Goal: Task Accomplishment & Management: Use online tool/utility

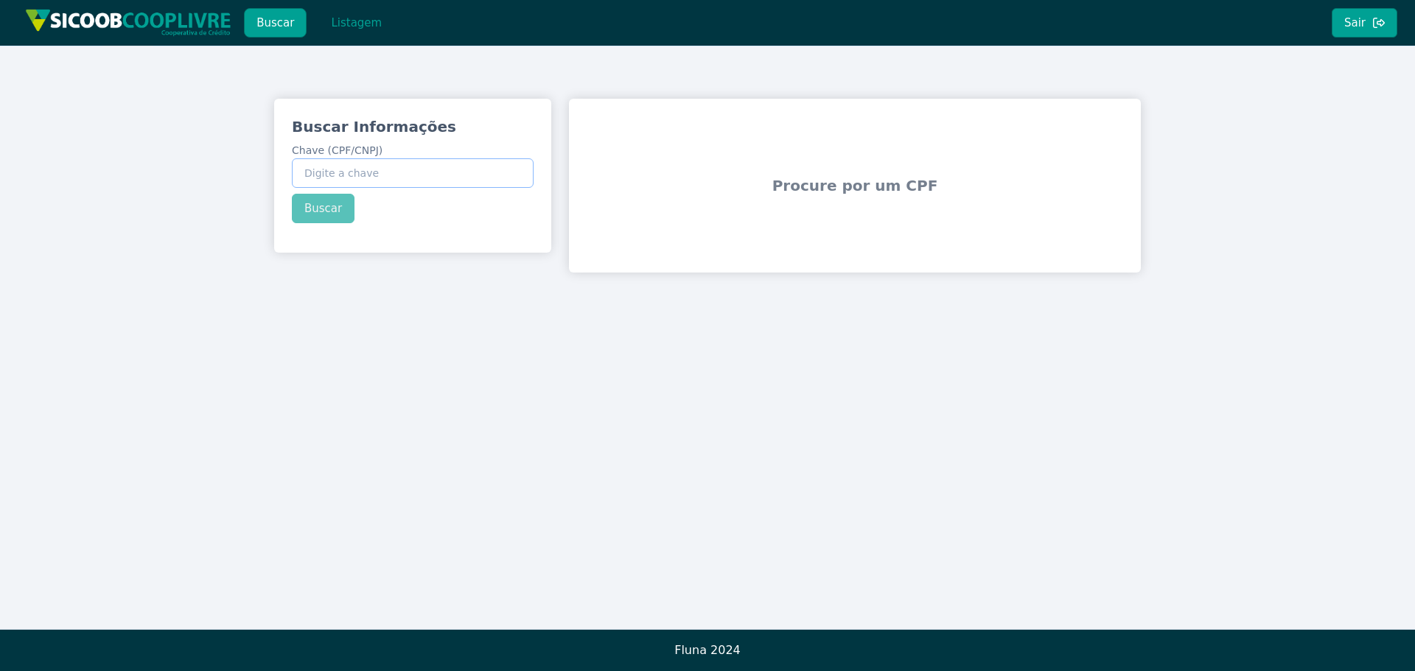
click at [358, 172] on input "Chave (CPF/CNPJ)" at bounding box center [413, 172] width 242 height 29
paste input "61.000.373/0001-57"
type input "61.000.373/0001-57"
click at [322, 218] on button "Buscar" at bounding box center [323, 208] width 63 height 29
click at [349, 29] on button "Listagem" at bounding box center [356, 22] width 76 height 29
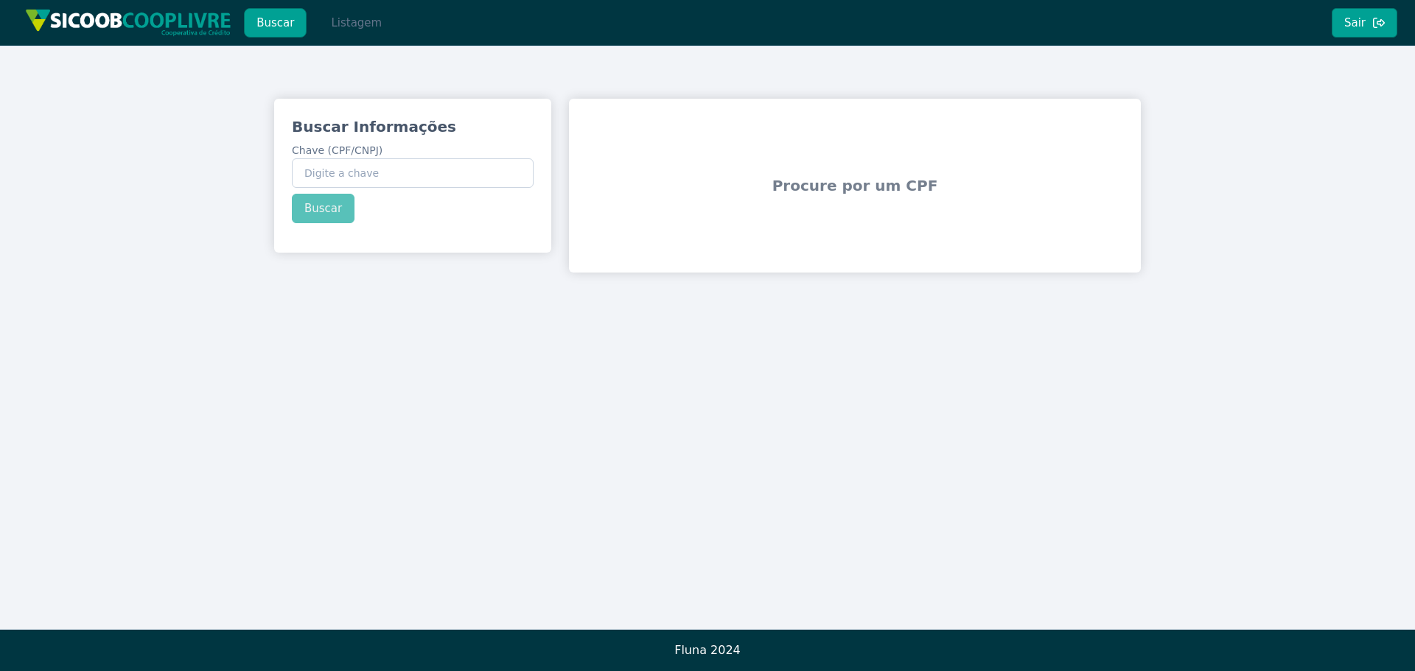
click at [370, 32] on button "Listagem" at bounding box center [356, 22] width 76 height 29
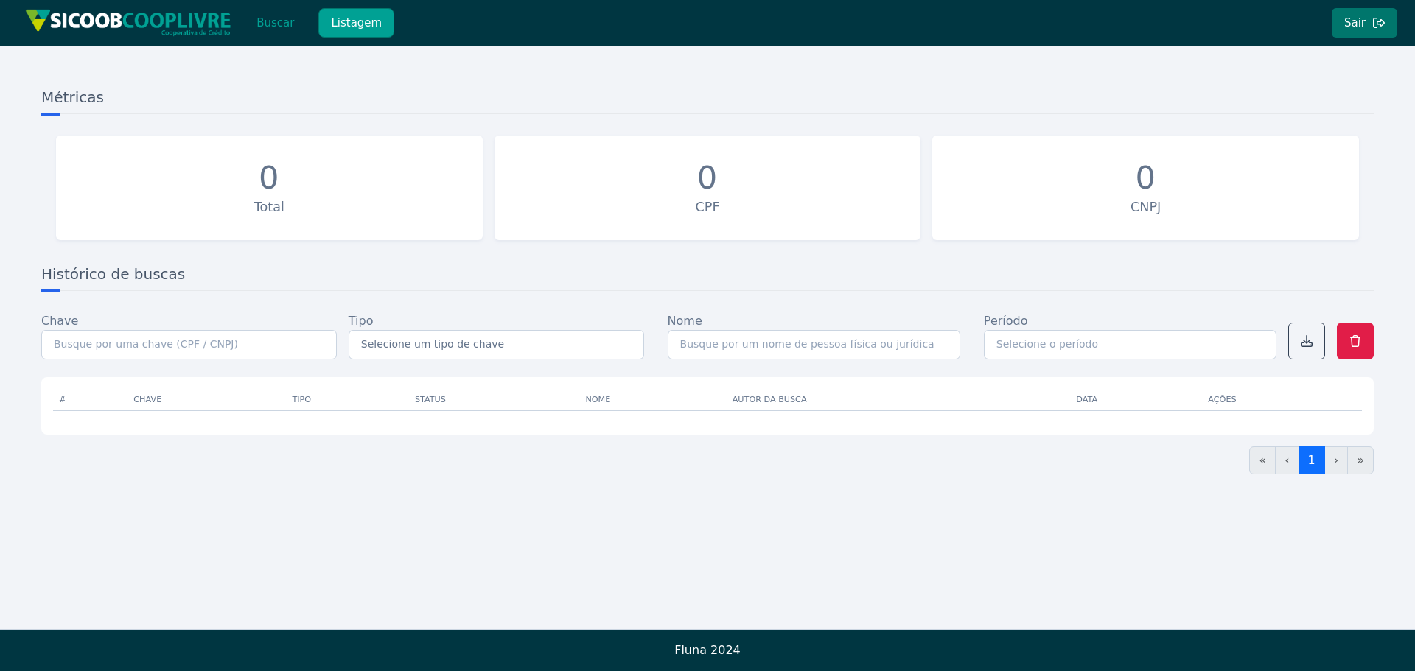
click at [1356, 29] on button "Sair" at bounding box center [1365, 22] width 66 height 29
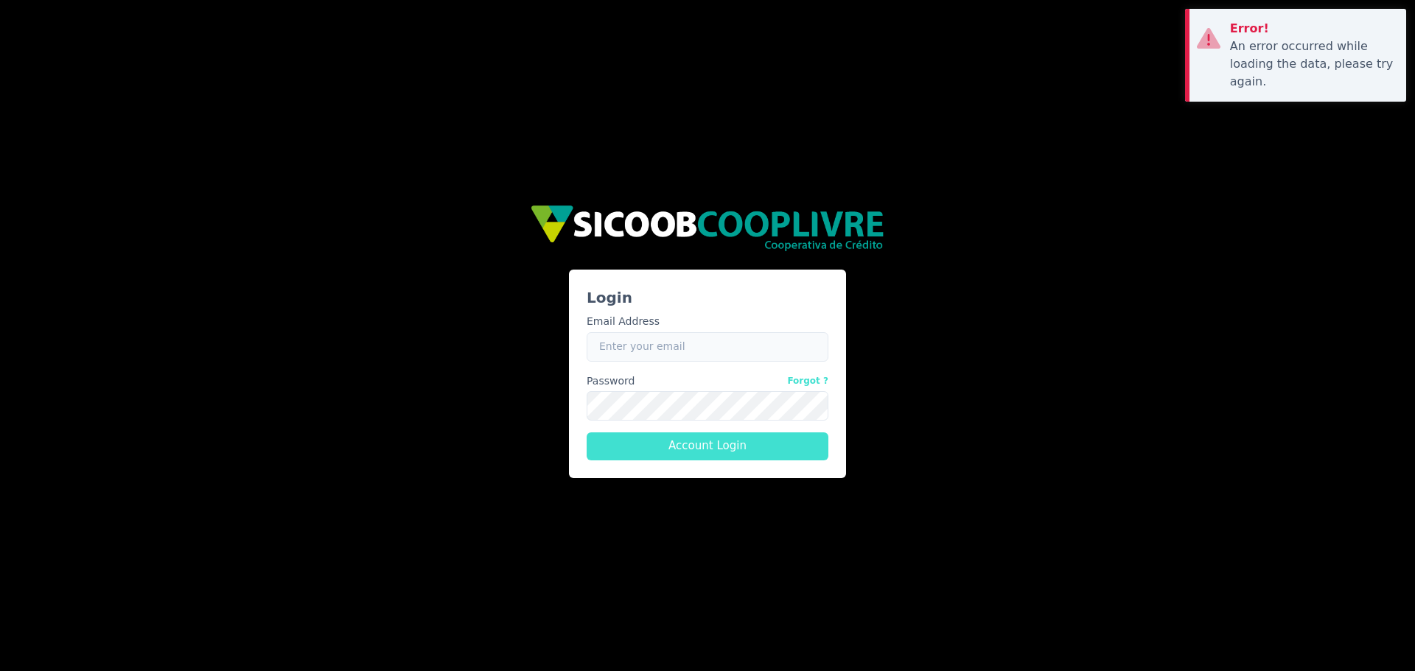
type input "bianca.mattar@cooplivre.com.br"
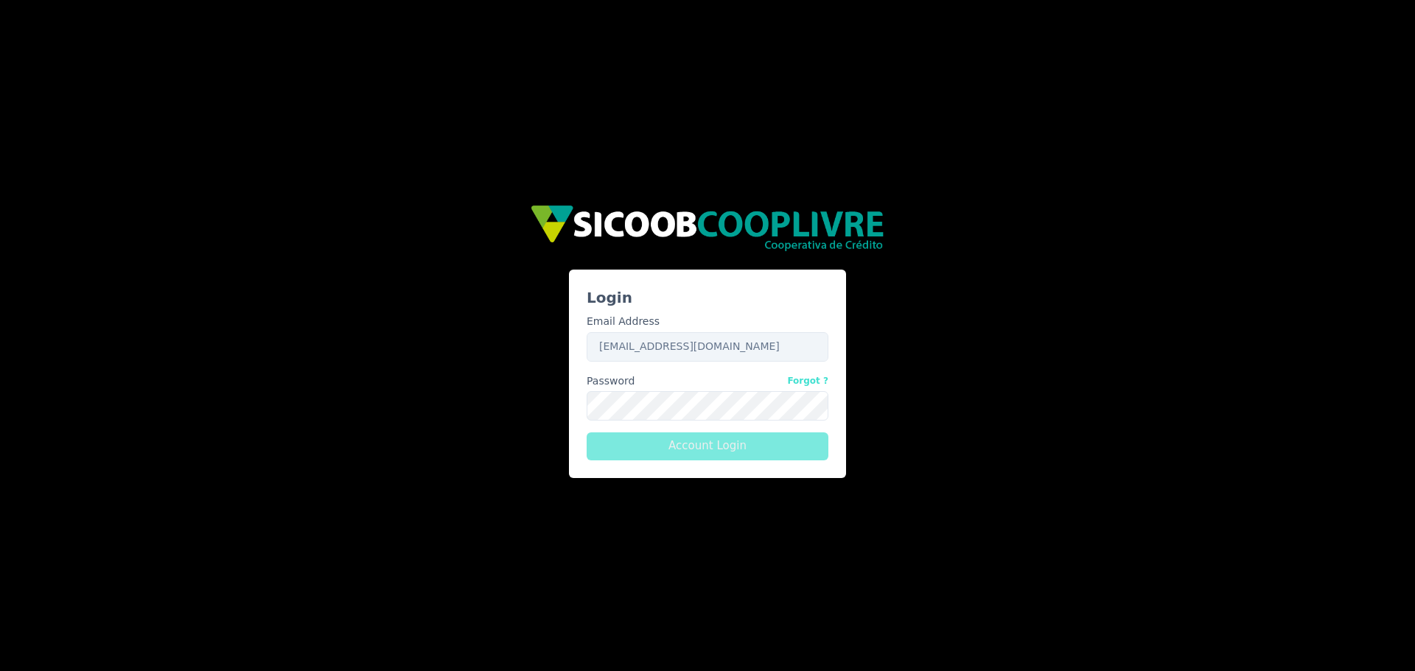
click at [689, 450] on button "Account Login" at bounding box center [708, 447] width 242 height 28
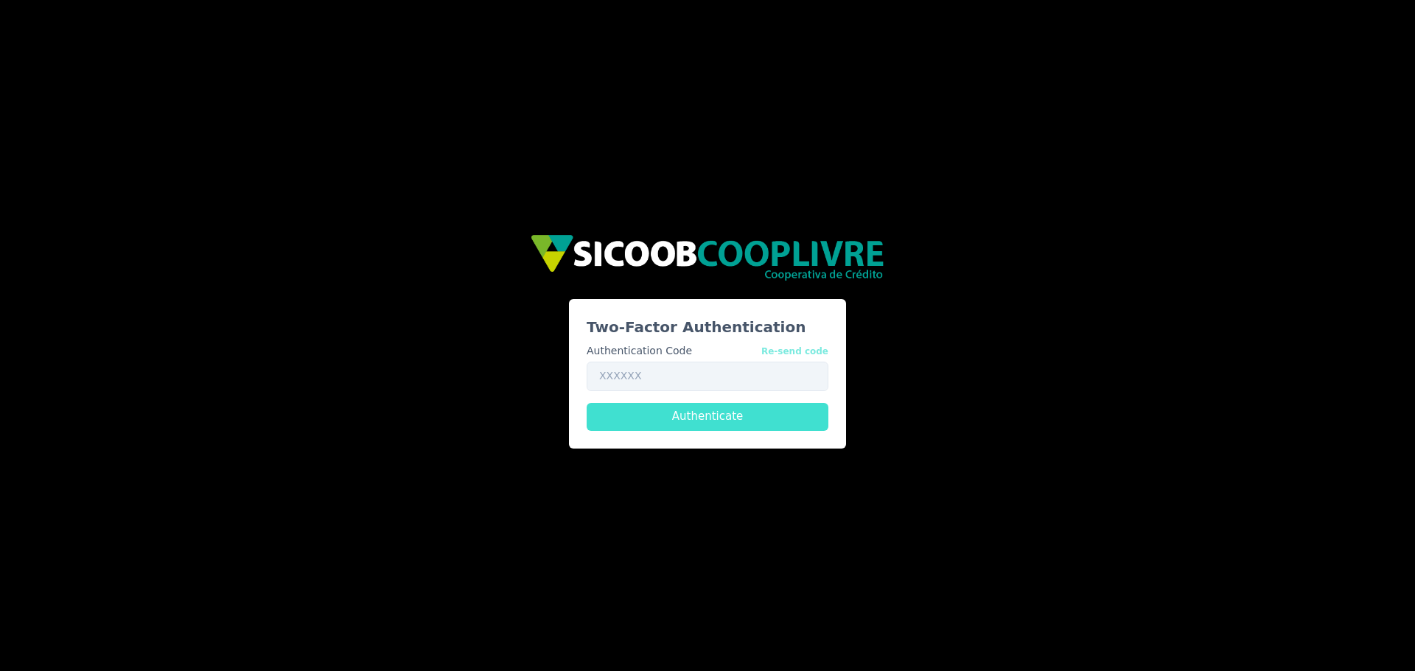
click at [816, 354] on button "Re-send code" at bounding box center [794, 350] width 67 height 15
click at [802, 349] on button "Re-send code" at bounding box center [794, 350] width 67 height 15
click at [656, 365] on input "text" at bounding box center [708, 376] width 242 height 29
paste input "035138"
type input "035138"
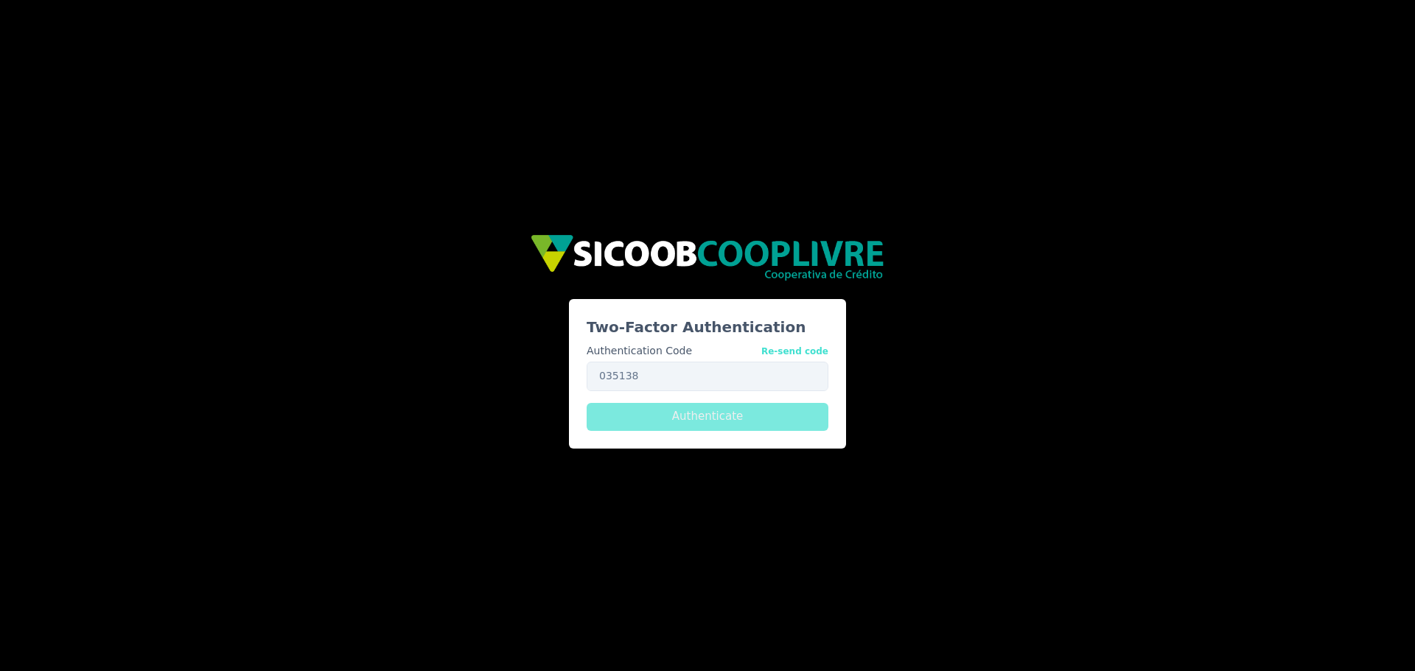
click at [703, 413] on button "Authenticate" at bounding box center [708, 417] width 242 height 28
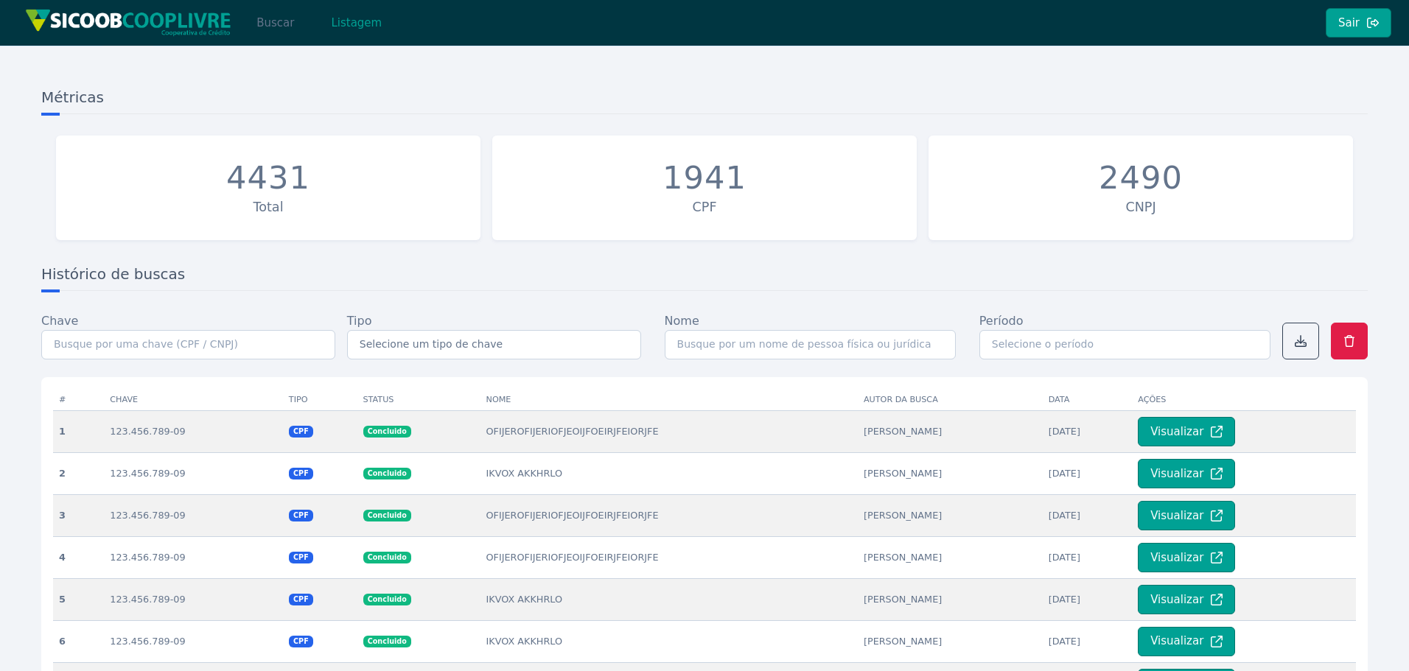
click at [278, 25] on button "Buscar" at bounding box center [275, 22] width 63 height 29
click at [271, 18] on button "Buscar" at bounding box center [275, 22] width 63 height 29
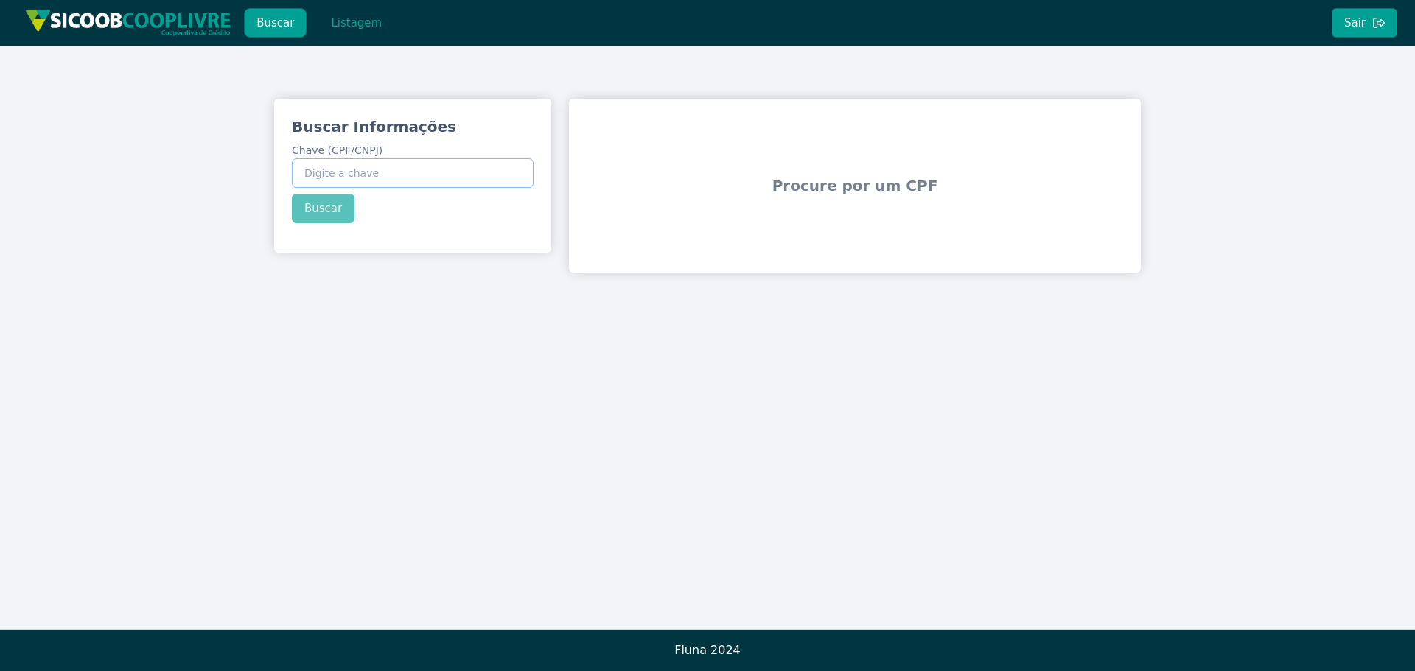
click at [411, 178] on input "Chave (CPF/CNPJ)" at bounding box center [413, 172] width 242 height 29
paste input "035.138"
type input "035.138"
drag, startPoint x: 364, startPoint y: 174, endPoint x: 270, endPoint y: 174, distance: 94.3
click at [270, 174] on div "Buscar Informações Chave (CPF/CNPJ) 035.138 Buscar" at bounding box center [412, 180] width 295 height 162
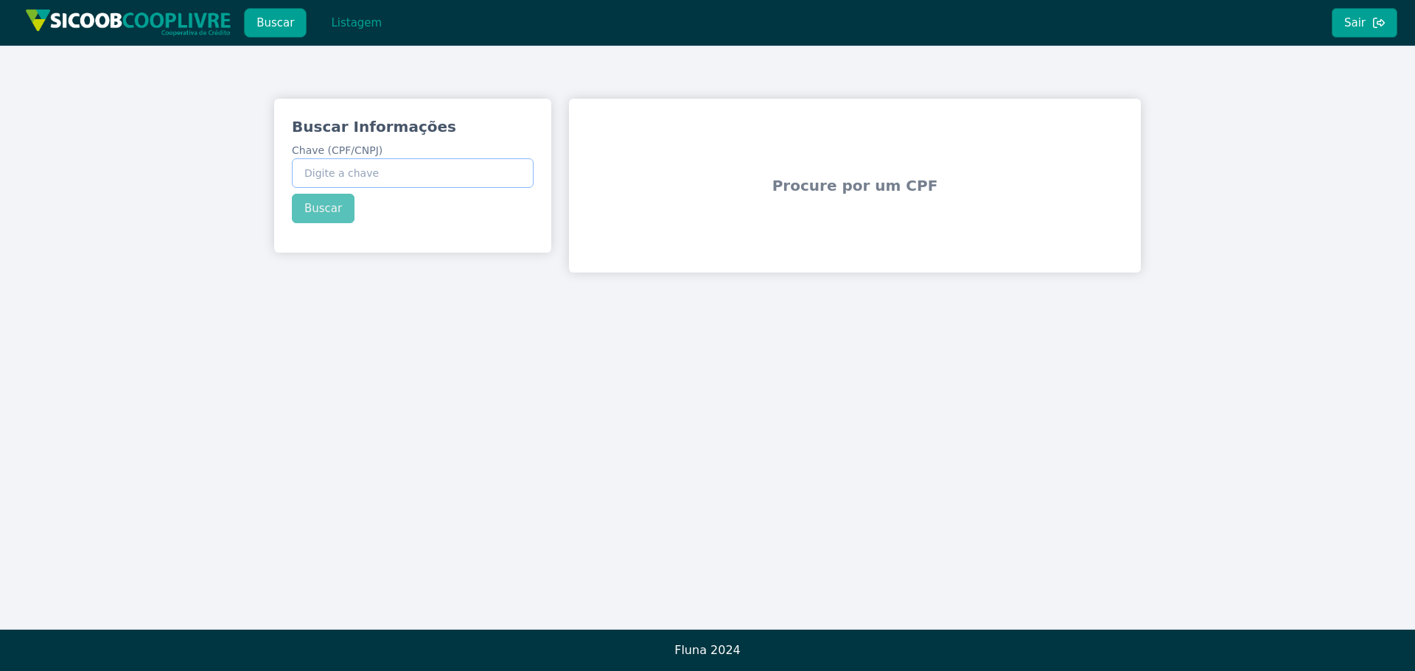
click at [425, 182] on input "Chave (CPF/CNPJ)" at bounding box center [413, 172] width 242 height 29
paste input "61.000.373/0001-57"
type input "61.000.373/0001-57"
click at [344, 211] on button "Buscar" at bounding box center [323, 208] width 63 height 29
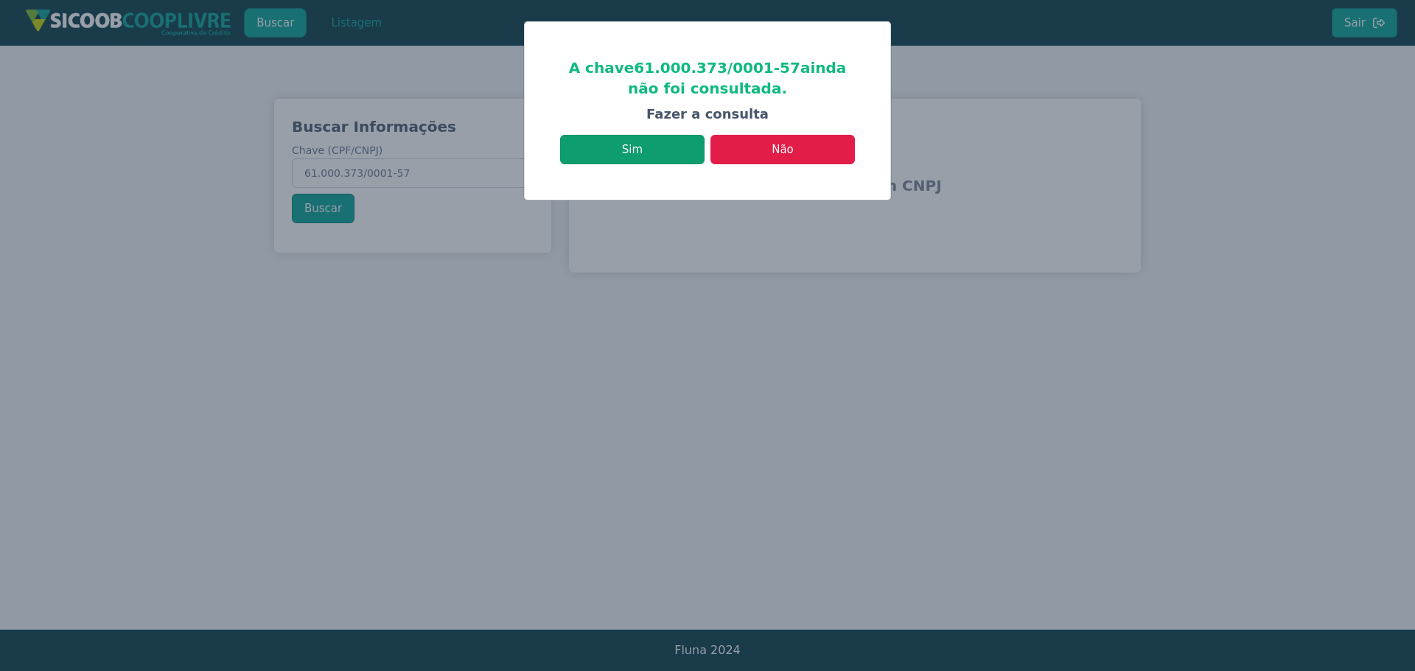
click at [648, 156] on button "Sim" at bounding box center [632, 149] width 144 height 29
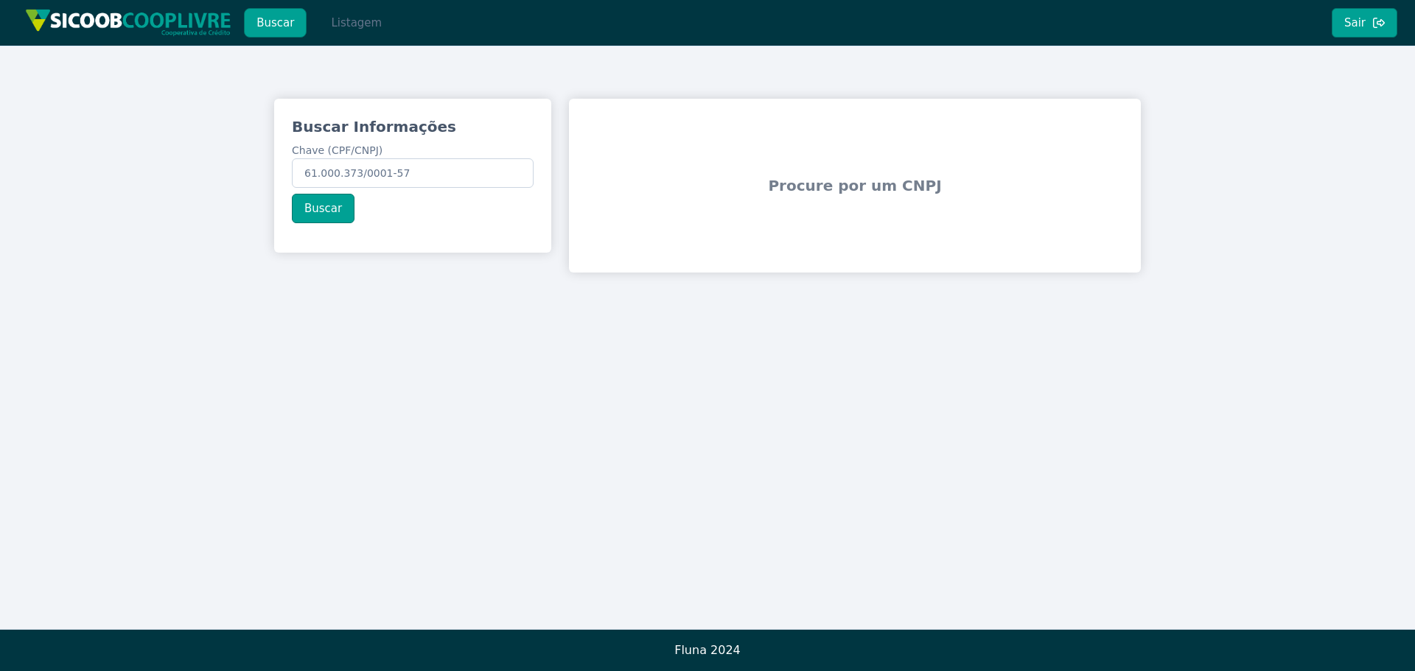
click at [354, 23] on button "Listagem" at bounding box center [356, 22] width 76 height 29
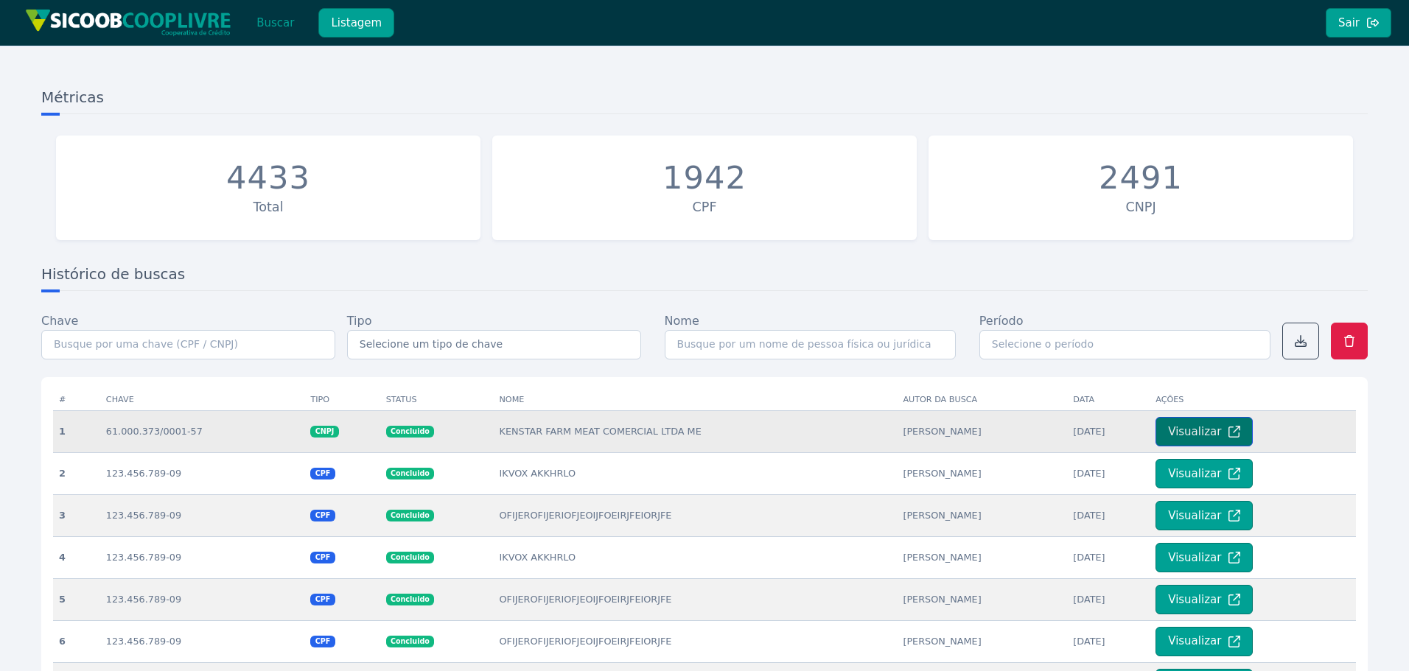
click at [1191, 437] on button "Visualizar" at bounding box center [1203, 431] width 97 height 29
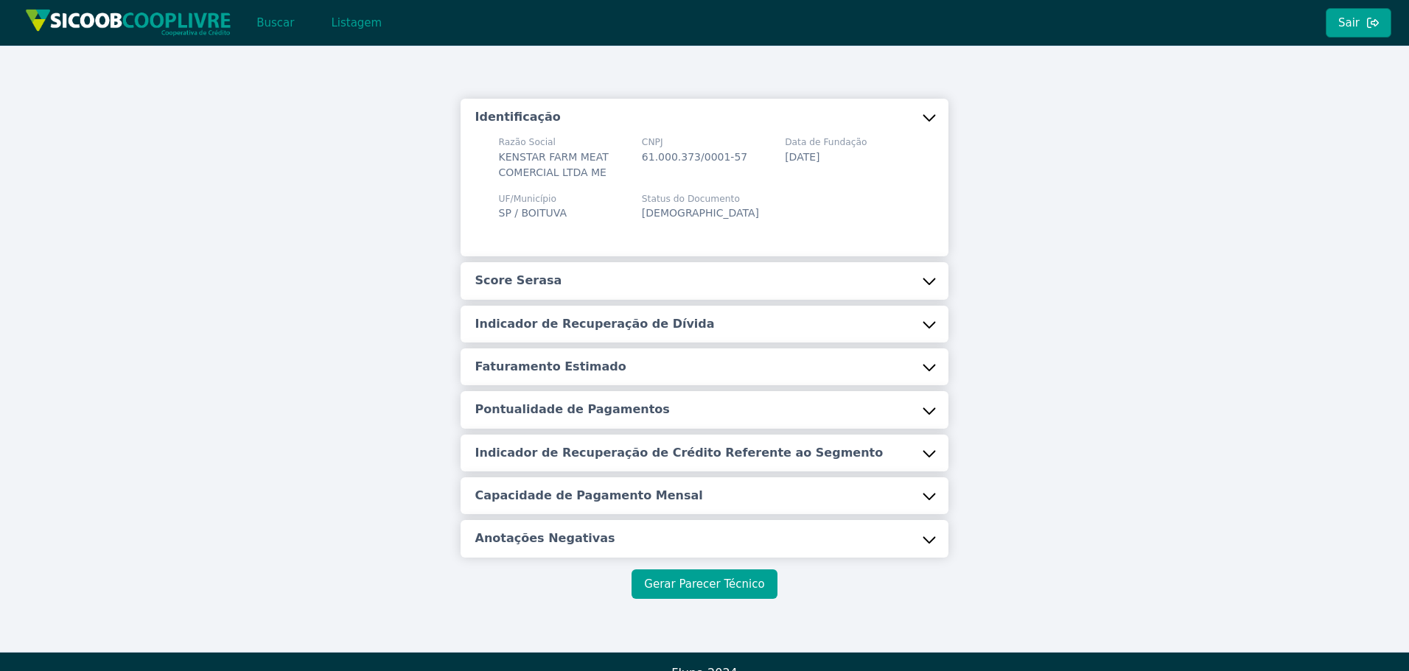
click at [735, 581] on button "Gerar Parecer Técnico" at bounding box center [703, 584] width 145 height 29
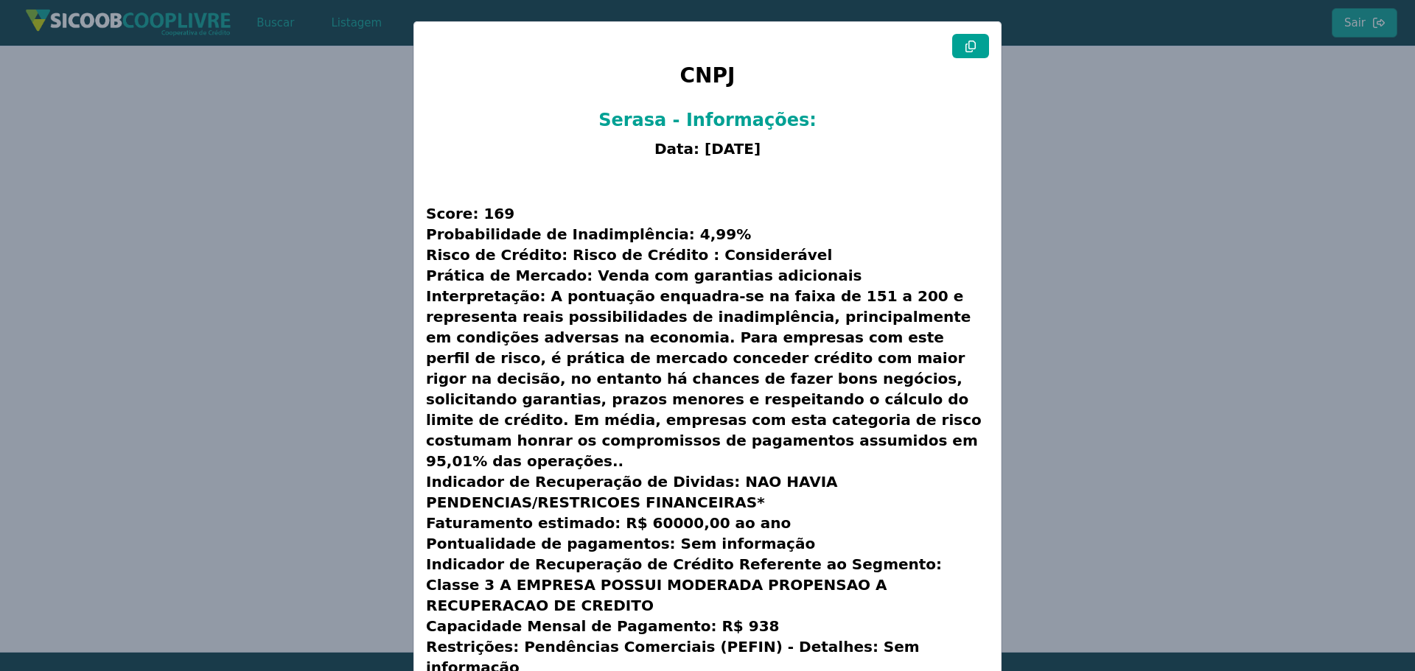
click at [970, 52] on icon at bounding box center [971, 47] width 12 height 12
